Goal: Information Seeking & Learning: Learn about a topic

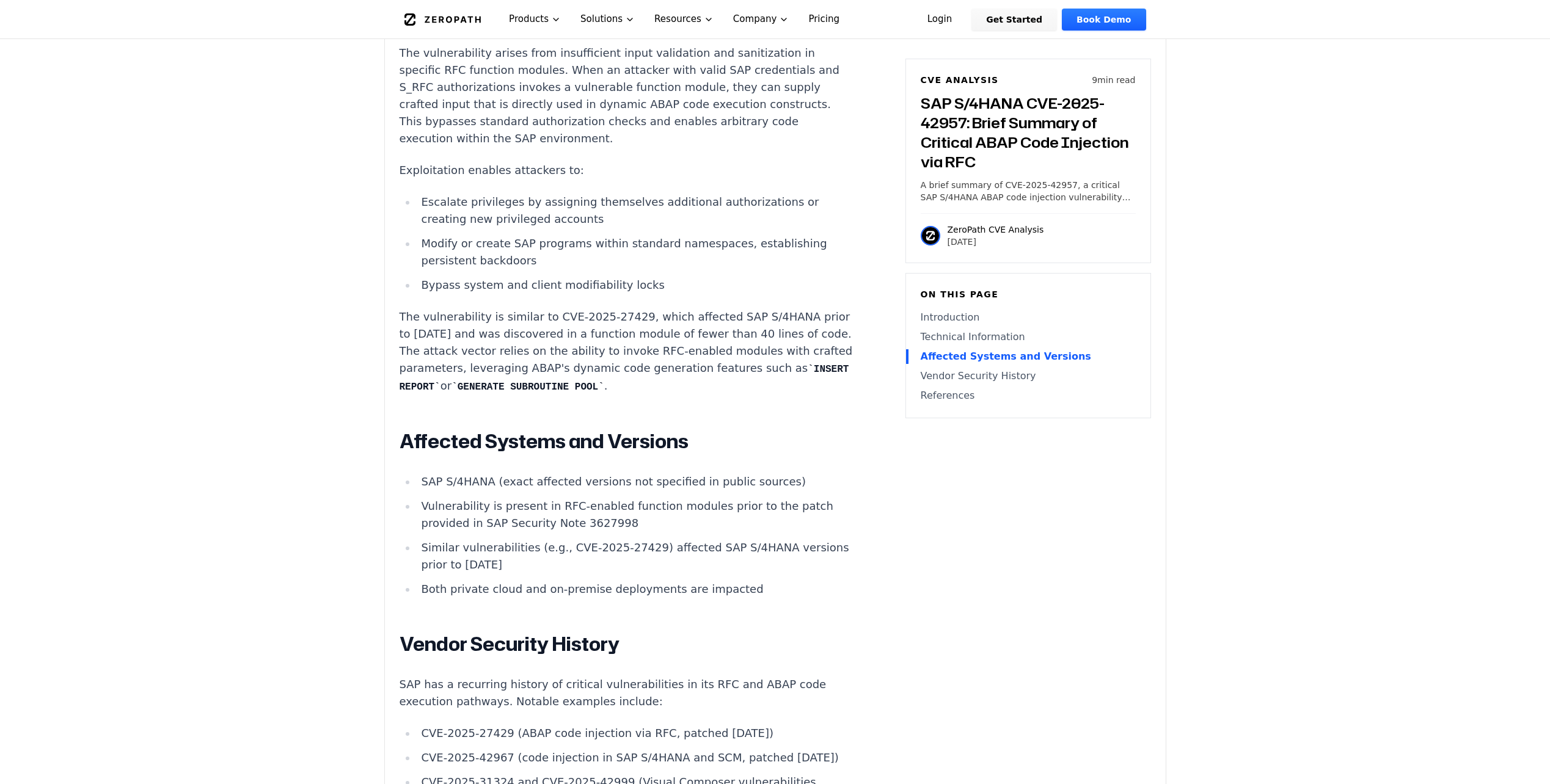
scroll to position [977, 0]
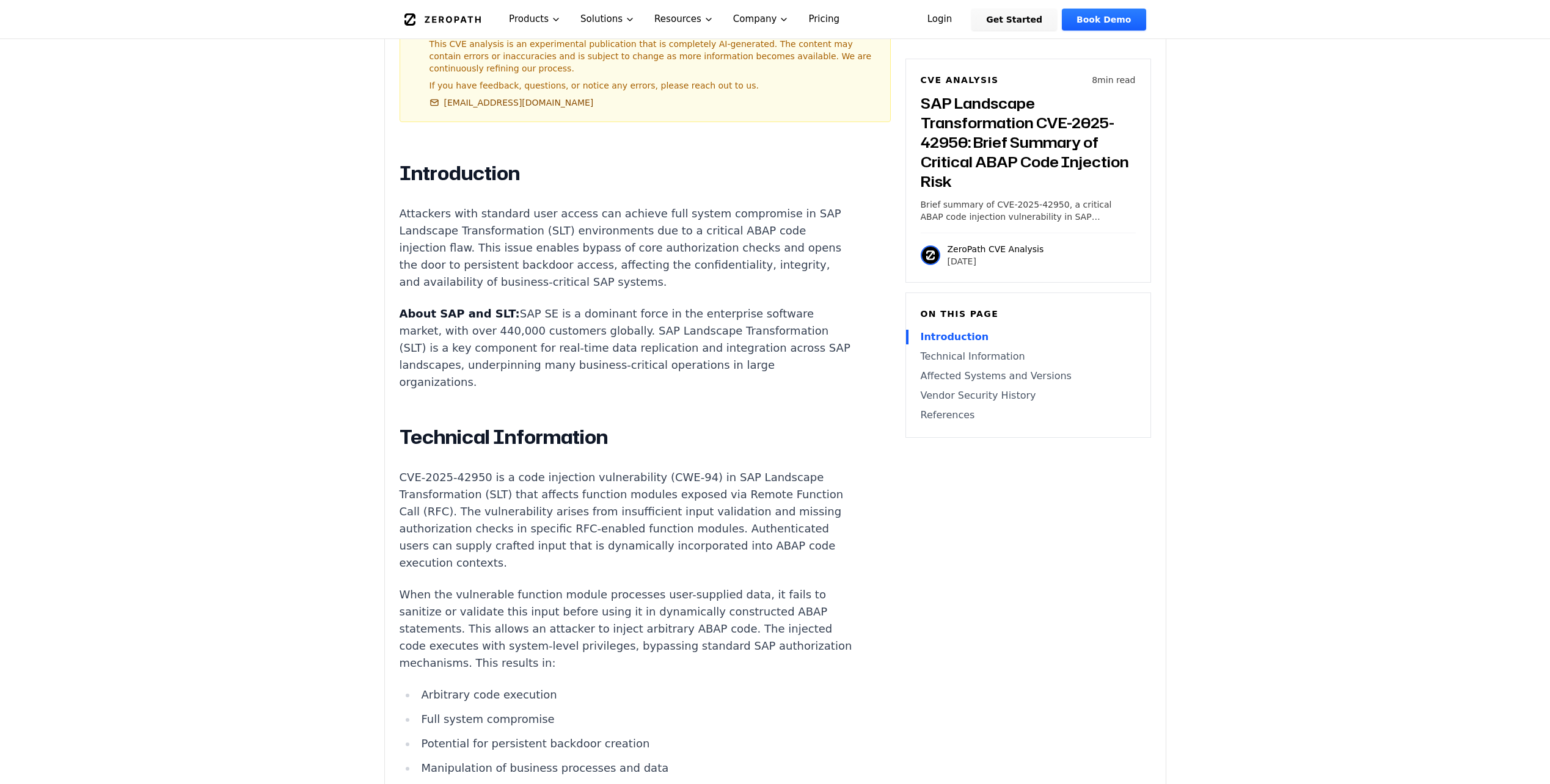
scroll to position [733, 0]
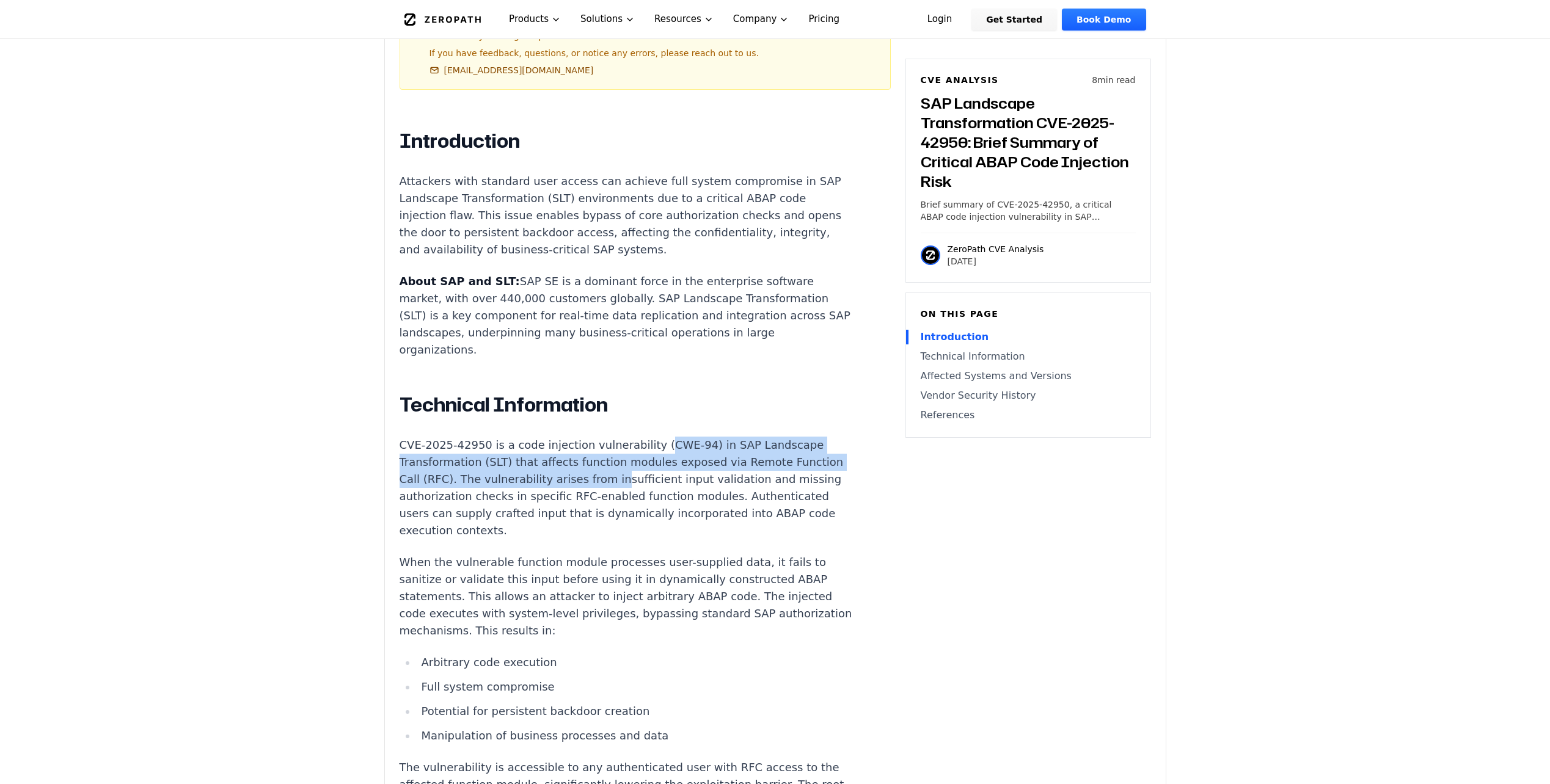
drag, startPoint x: 638, startPoint y: 415, endPoint x: 642, endPoint y: 439, distance: 24.3
click at [642, 439] on p "CVE-2025-42950 is a code injection vulnerability (CWE-94) in SAP Landscape Tran…" at bounding box center [626, 488] width 454 height 102
click at [642, 437] on p "CVE-2025-42950 is a code injection vulnerability (CWE-94) in SAP Landscape Tran…" at bounding box center [626, 488] width 454 height 102
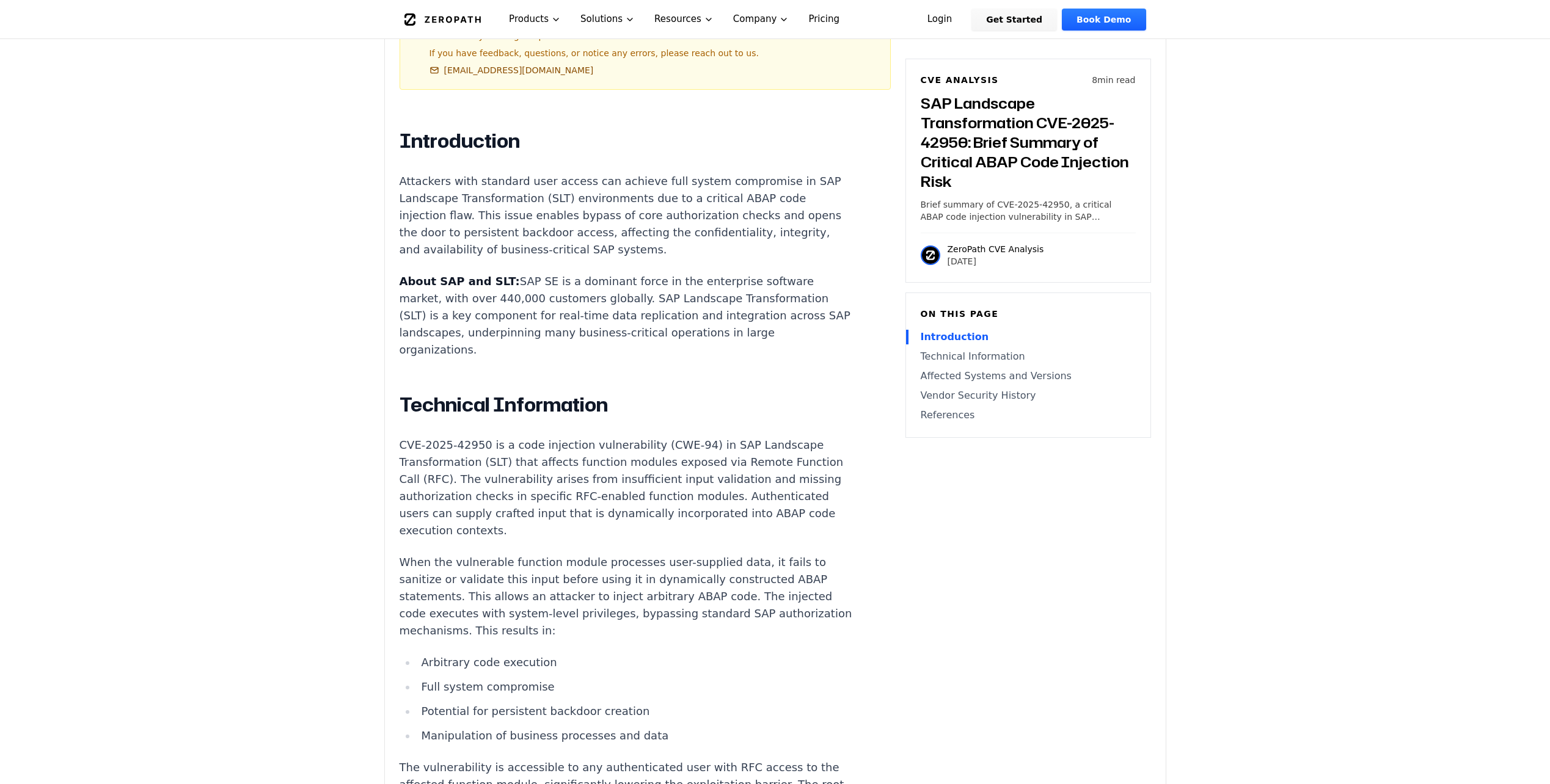
click at [642, 437] on p "CVE-2025-42950 is a code injection vulnerability (CWE-94) in SAP Landscape Tran…" at bounding box center [626, 488] width 454 height 102
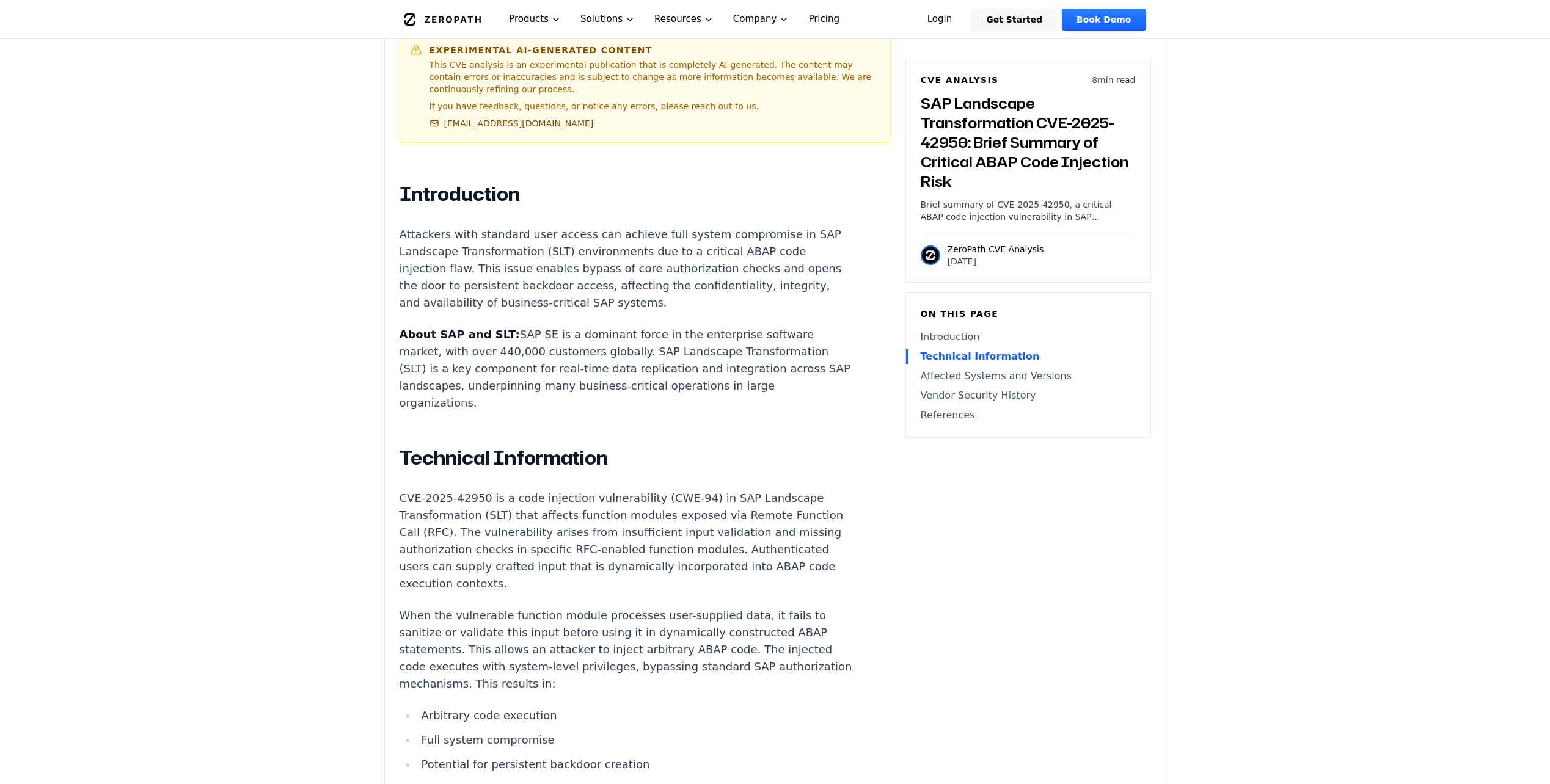
scroll to position [672, 0]
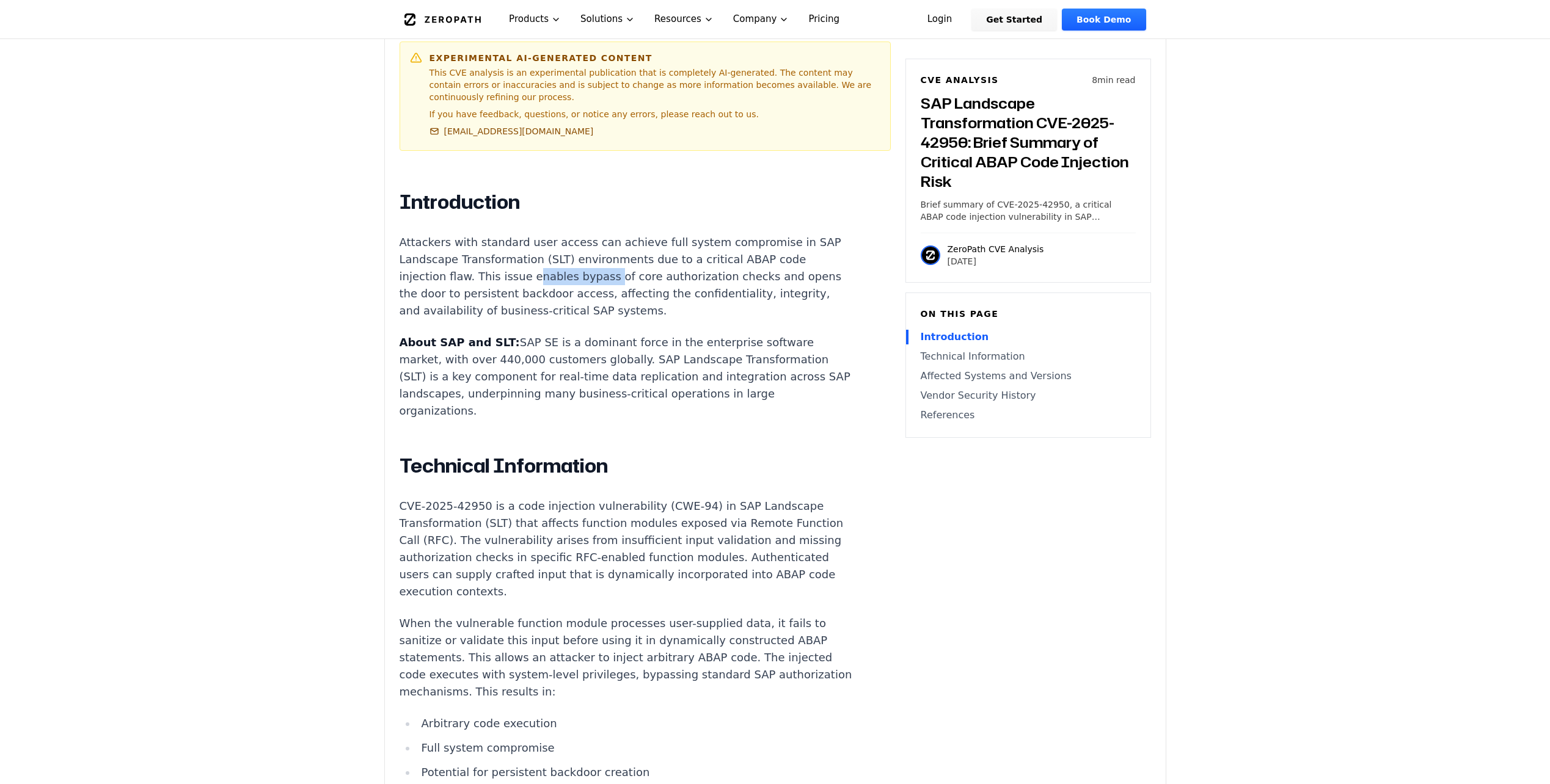
drag, startPoint x: 549, startPoint y: 249, endPoint x: 595, endPoint y: 239, distance: 47.1
click at [595, 239] on p "Attackers with standard user access can achieve full system compromise in SAP L…" at bounding box center [626, 277] width 454 height 86
click at [594, 239] on p "Attackers with standard user access can achieve full system compromise in SAP L…" at bounding box center [626, 277] width 454 height 86
drag, startPoint x: 491, startPoint y: 211, endPoint x: 582, endPoint y: 212, distance: 91.0
click at [582, 234] on p "Attackers with standard user access can achieve full system compromise in SAP L…" at bounding box center [626, 277] width 454 height 86
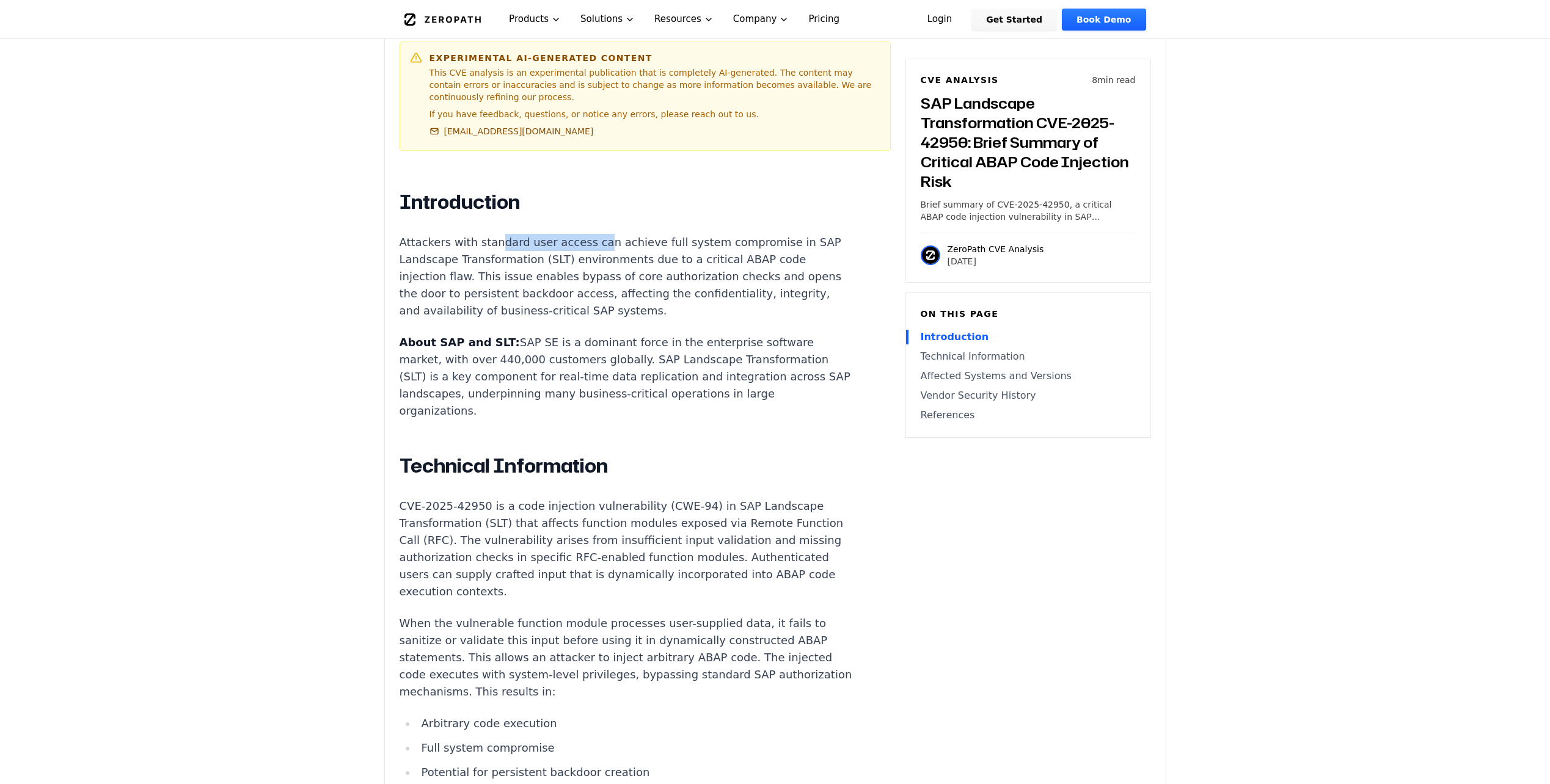
click at [582, 234] on p "Attackers with standard user access can achieve full system compromise in SAP L…" at bounding box center [626, 277] width 454 height 86
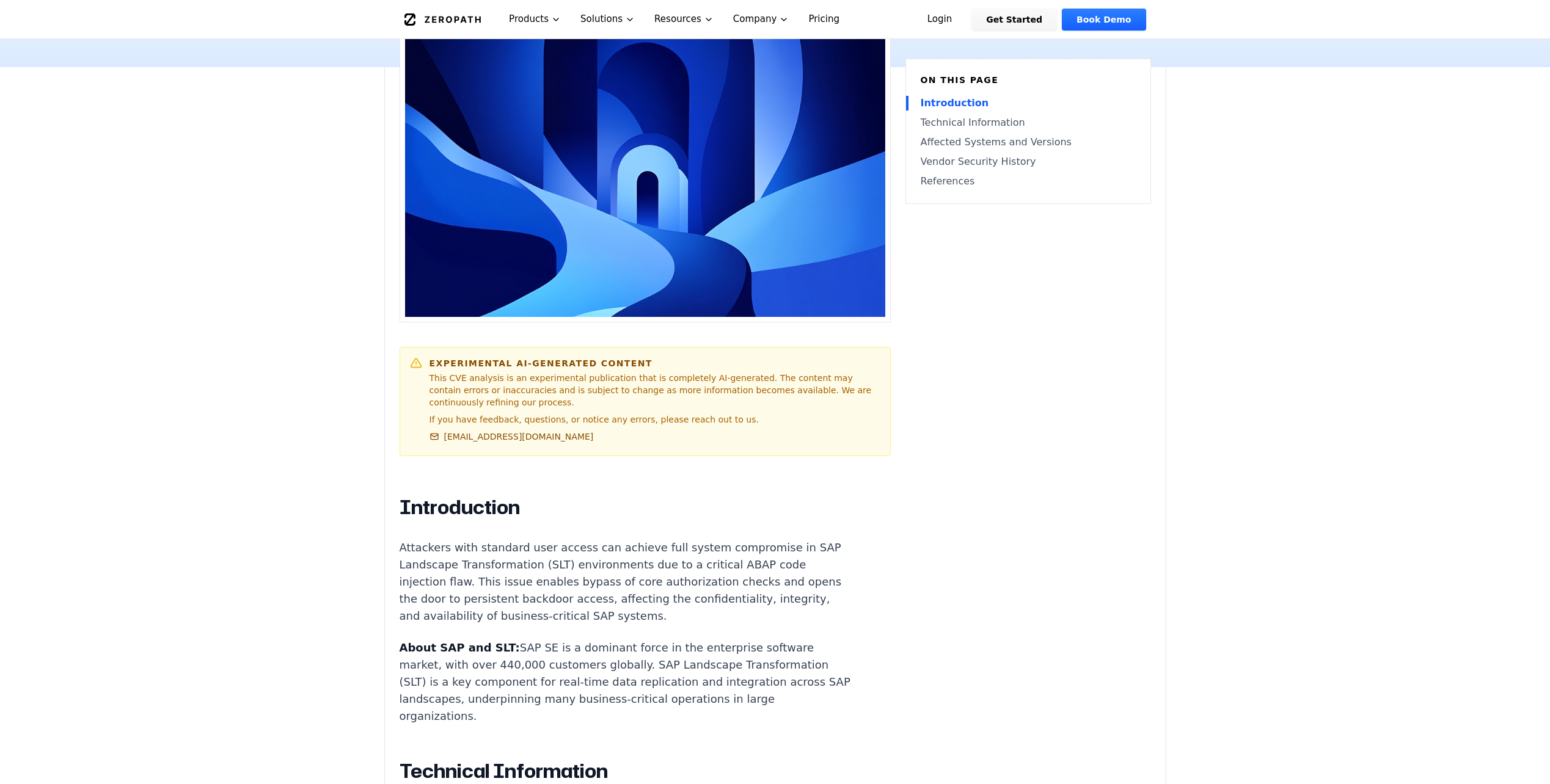
scroll to position [0, 0]
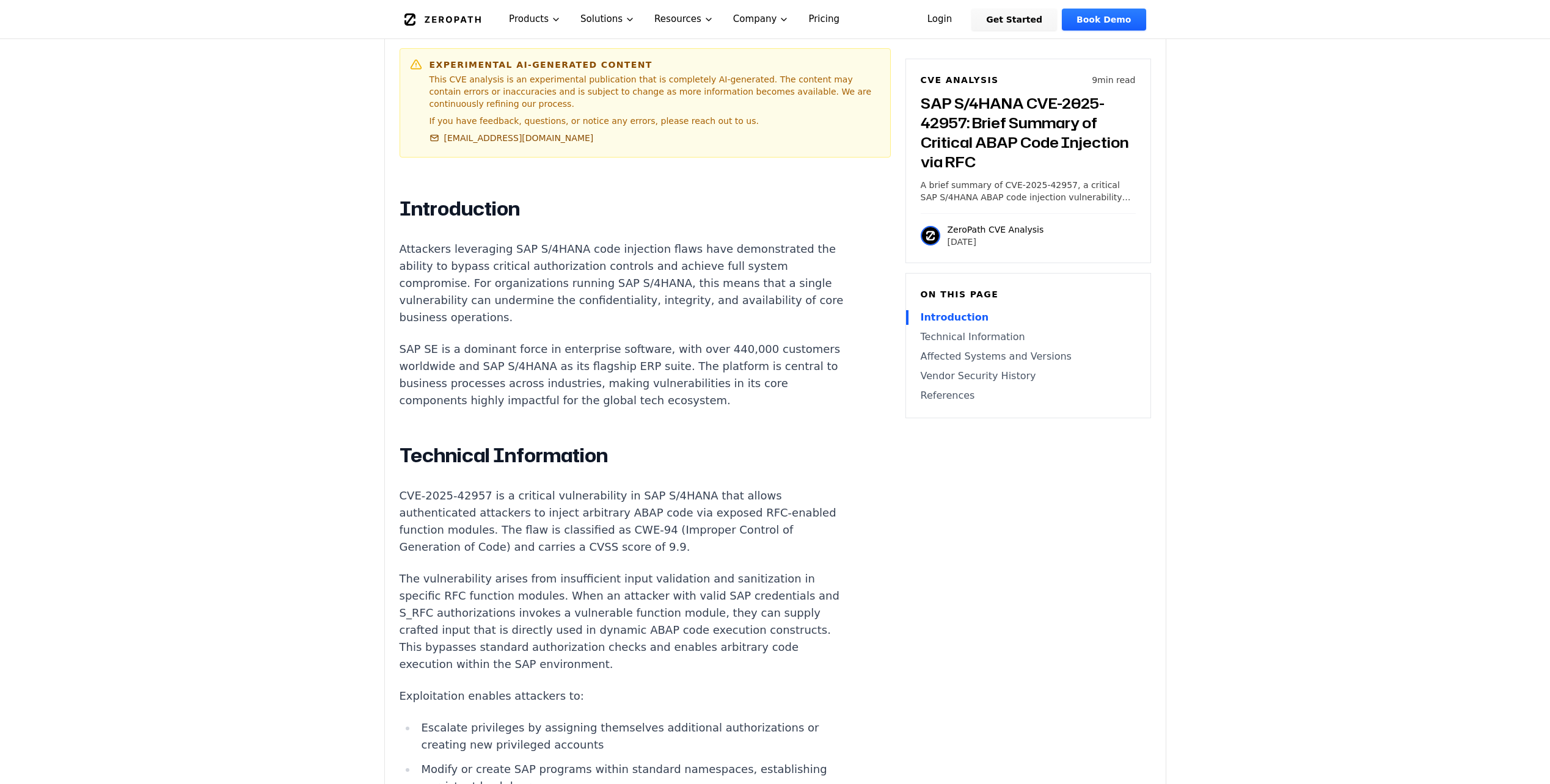
scroll to position [672, 0]
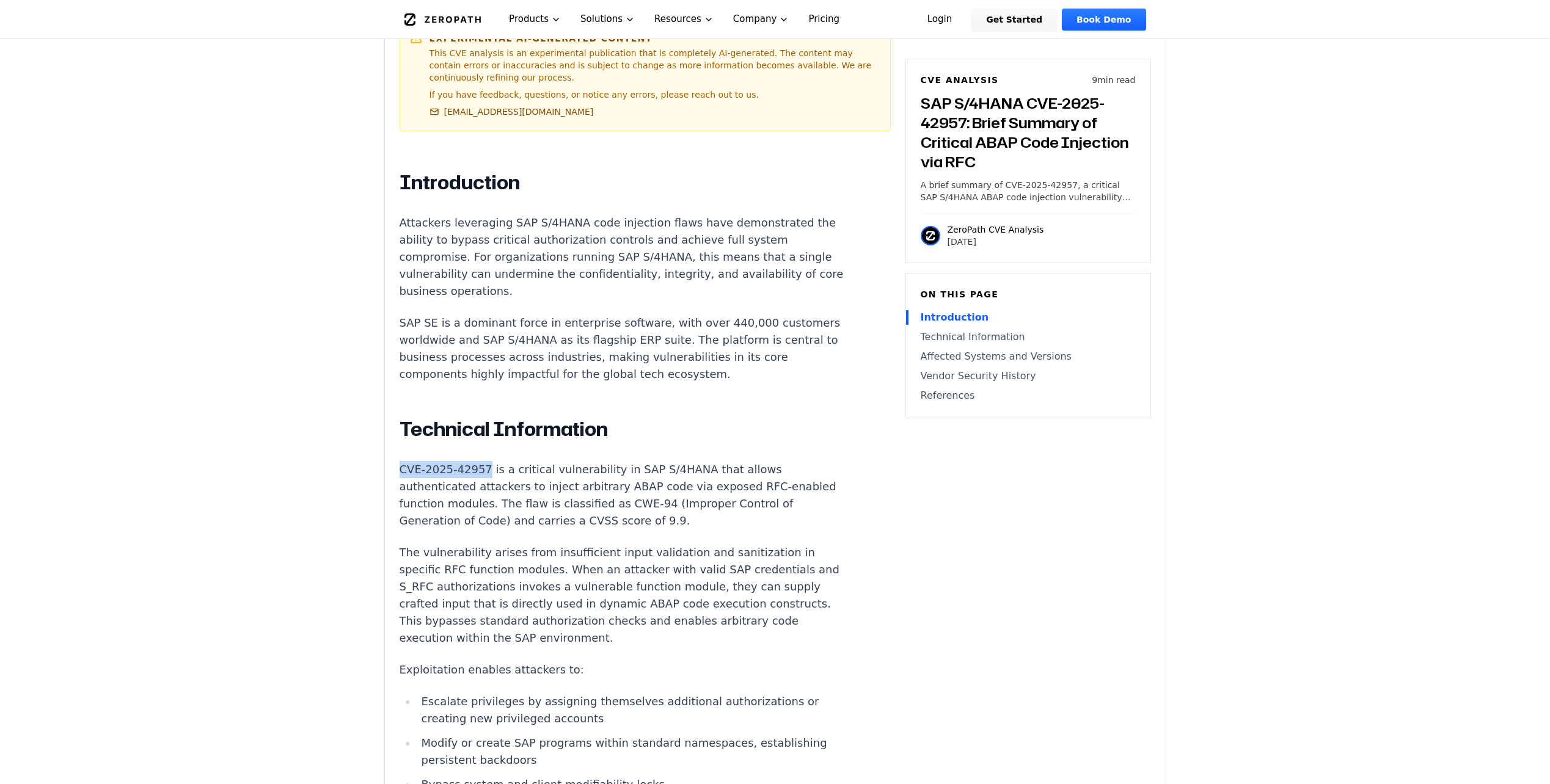
drag, startPoint x: 400, startPoint y: 437, endPoint x: 480, endPoint y: 435, distance: 80.0
click at [480, 461] on p "CVE-2025-42957 is a critical vulnerability in SAP S/4HANA that allows authentic…" at bounding box center [626, 495] width 454 height 68
copy p "CVE-2025-42957"
click at [649, 478] on p "CVE-2025-42957 is a critical vulnerability in SAP S/4HANA that allows authentic…" at bounding box center [626, 495] width 454 height 68
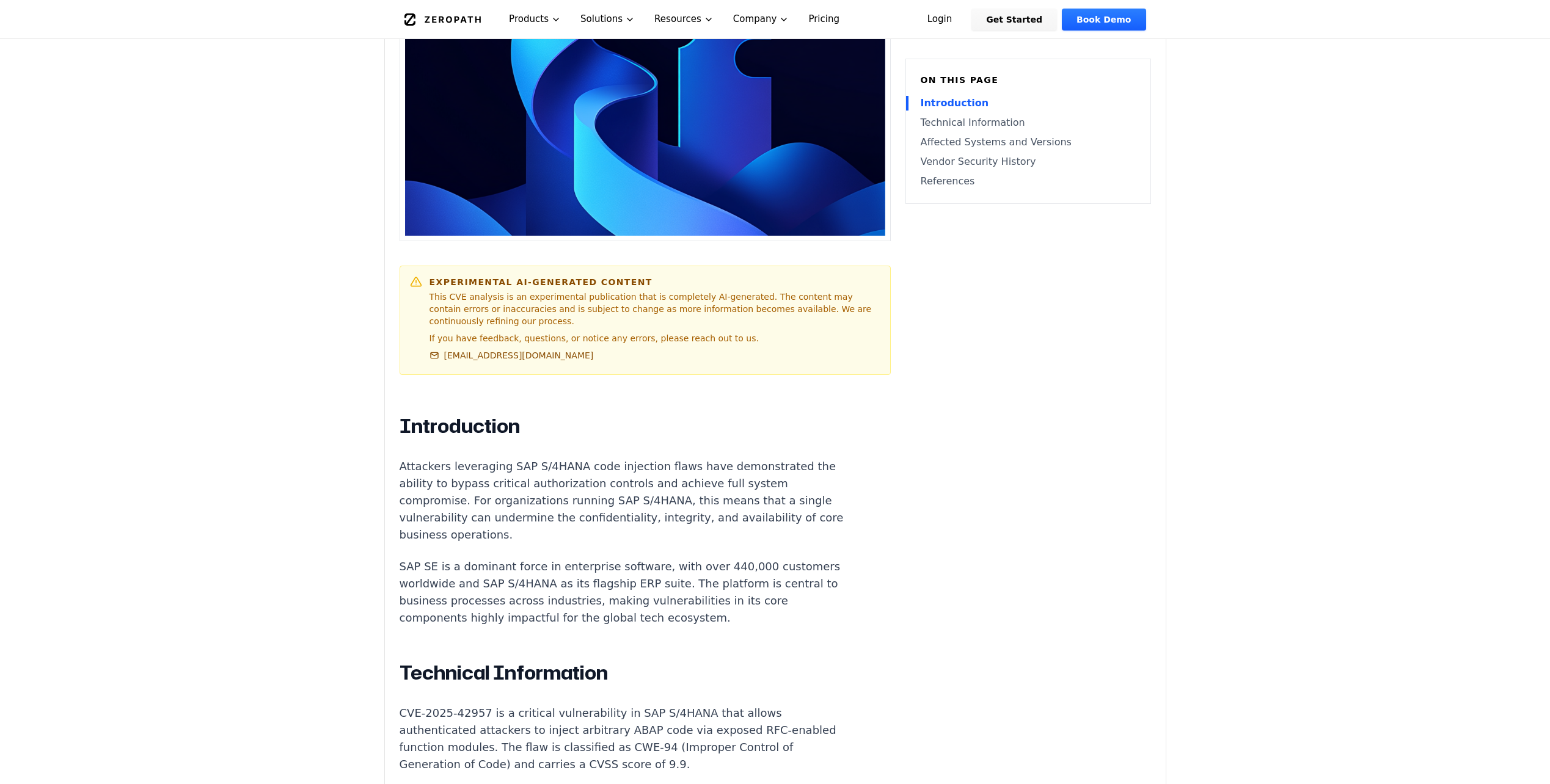
scroll to position [427, 0]
